Goal: Task Accomplishment & Management: Use online tool/utility

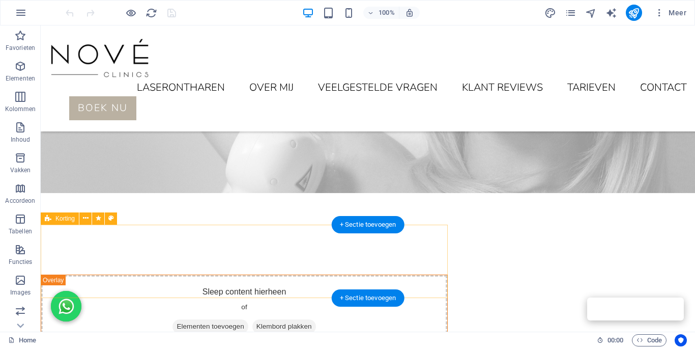
scroll to position [260, 0]
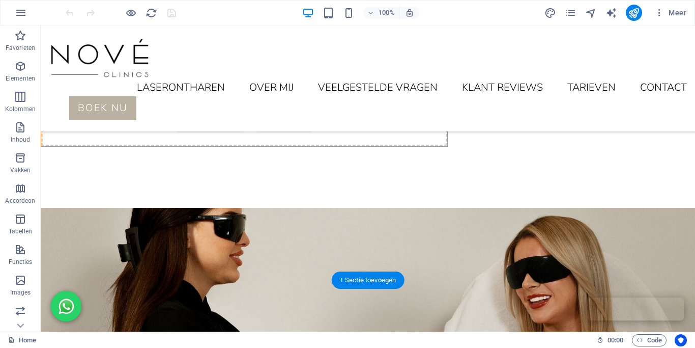
scroll to position [352, 0]
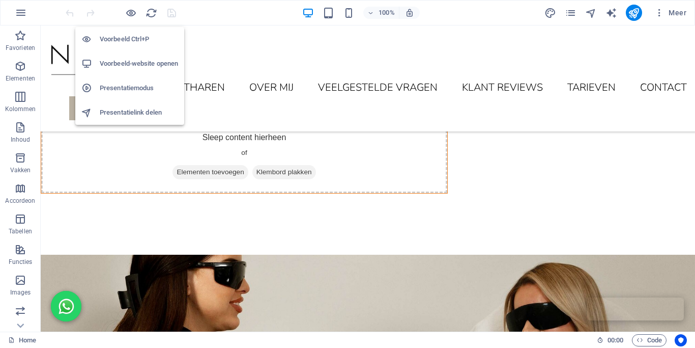
click at [128, 38] on h6 "Voorbeeld Ctrl+P" at bounding box center [139, 39] width 78 height 12
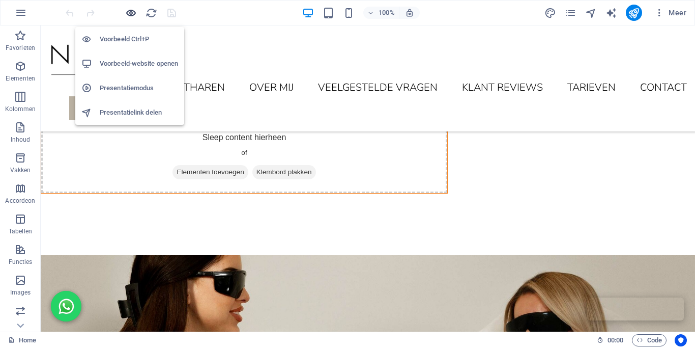
scroll to position [790, 0]
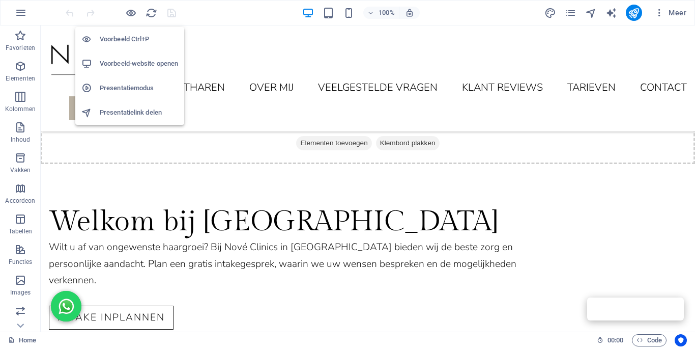
click at [137, 64] on h6 "Voorbeeld-website openen" at bounding box center [139, 64] width 78 height 12
click at [122, 61] on h6 "Voorbeeld-website openen" at bounding box center [139, 64] width 78 height 12
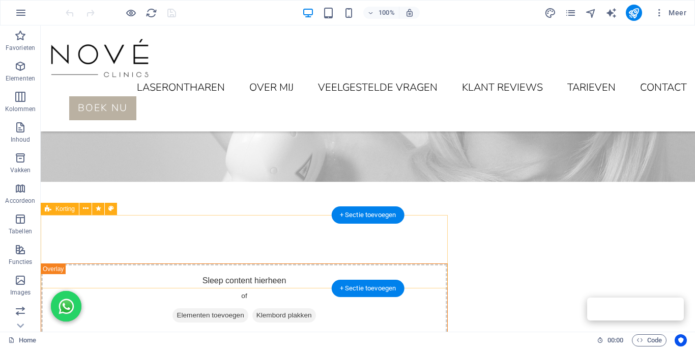
scroll to position [175, 0]
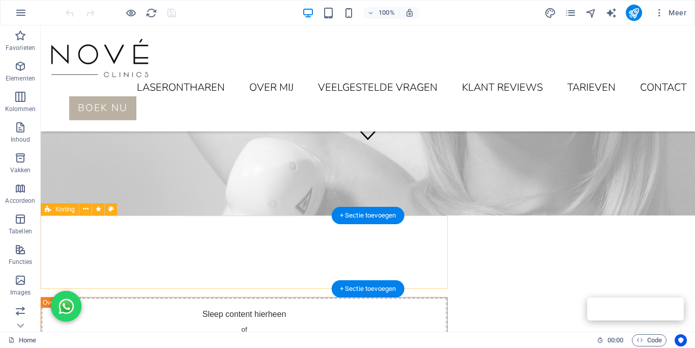
click at [374, 297] on div "Sleep content hierheen of Elementen toevoegen Klembord plakken" at bounding box center [244, 333] width 406 height 72
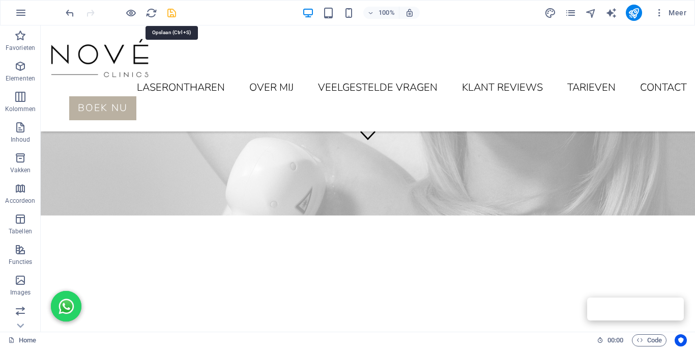
click at [631, 10] on icon "publish" at bounding box center [634, 13] width 12 height 12
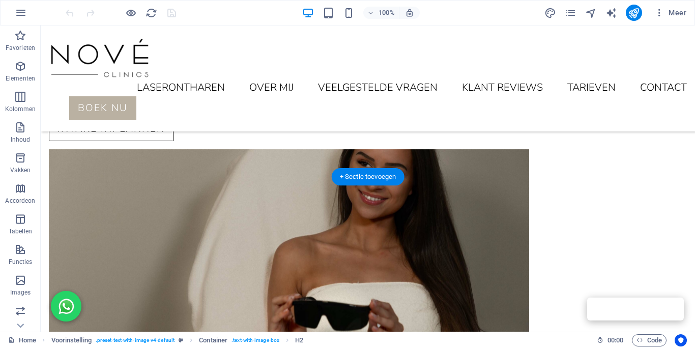
scroll to position [845, 0]
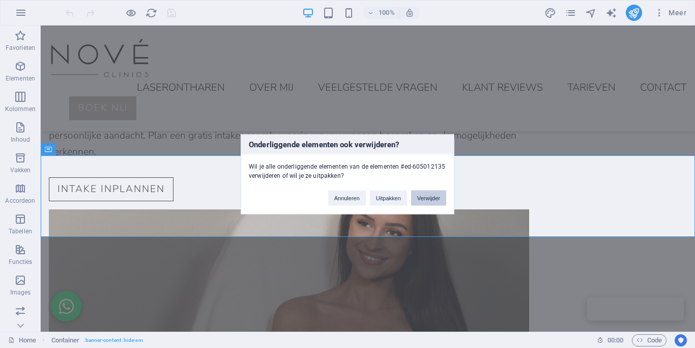
click at [420, 199] on button "Verwijder" at bounding box center [428, 197] width 35 height 15
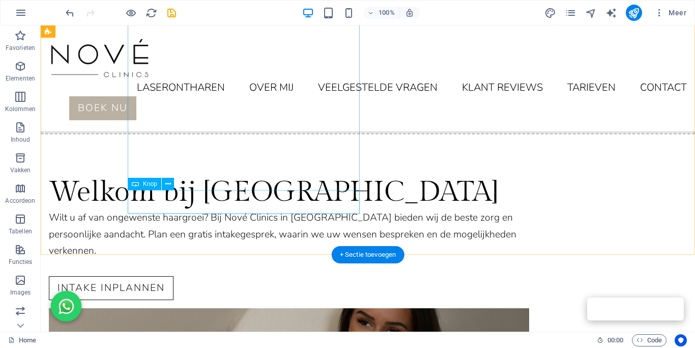
scroll to position [747, 0]
